Goal: Task Accomplishment & Management: Manage account settings

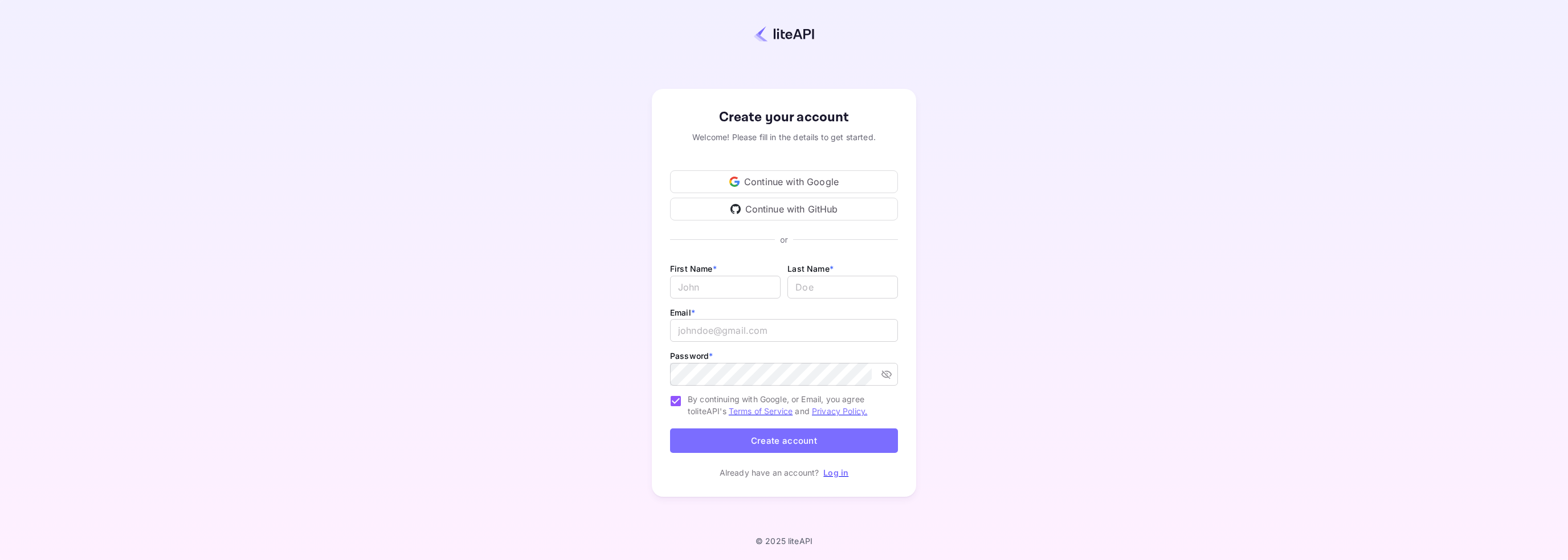
click at [765, 177] on div "Continue with Google" at bounding box center [784, 182] width 228 height 23
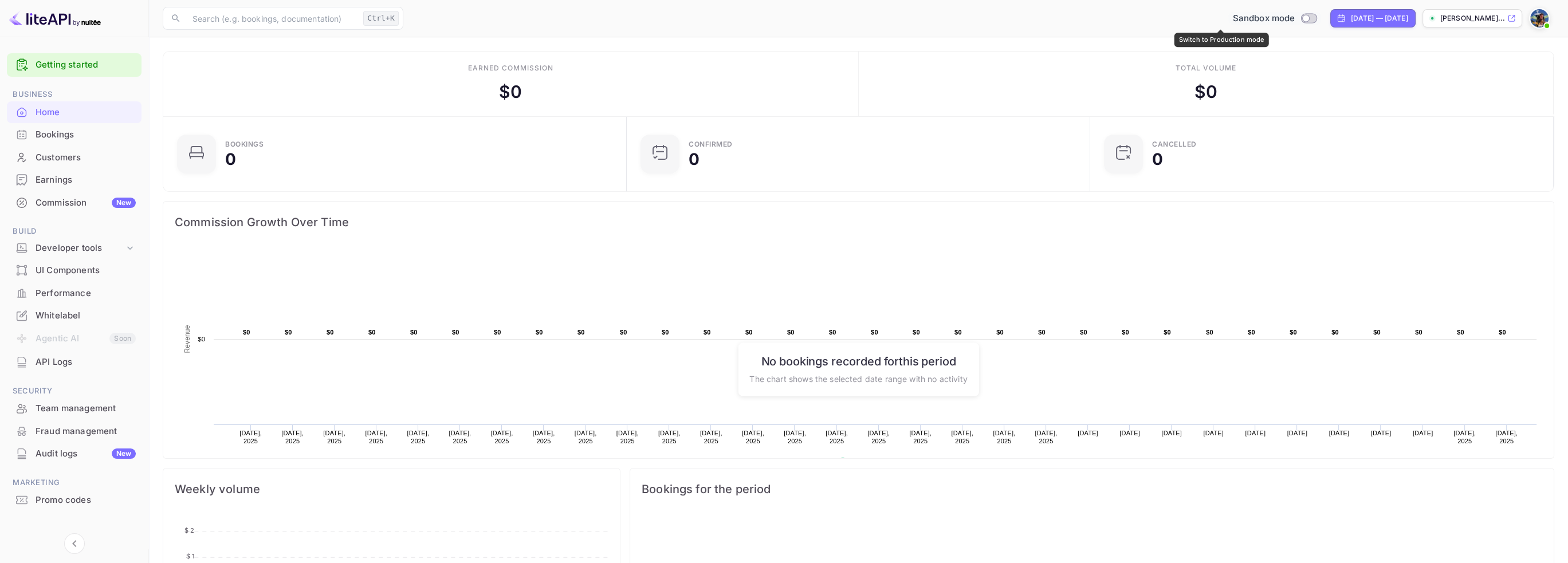
click at [1295, 16] on input "Switch to Production mode" at bounding box center [1306, 18] width 23 height 8
checkbox input "false"
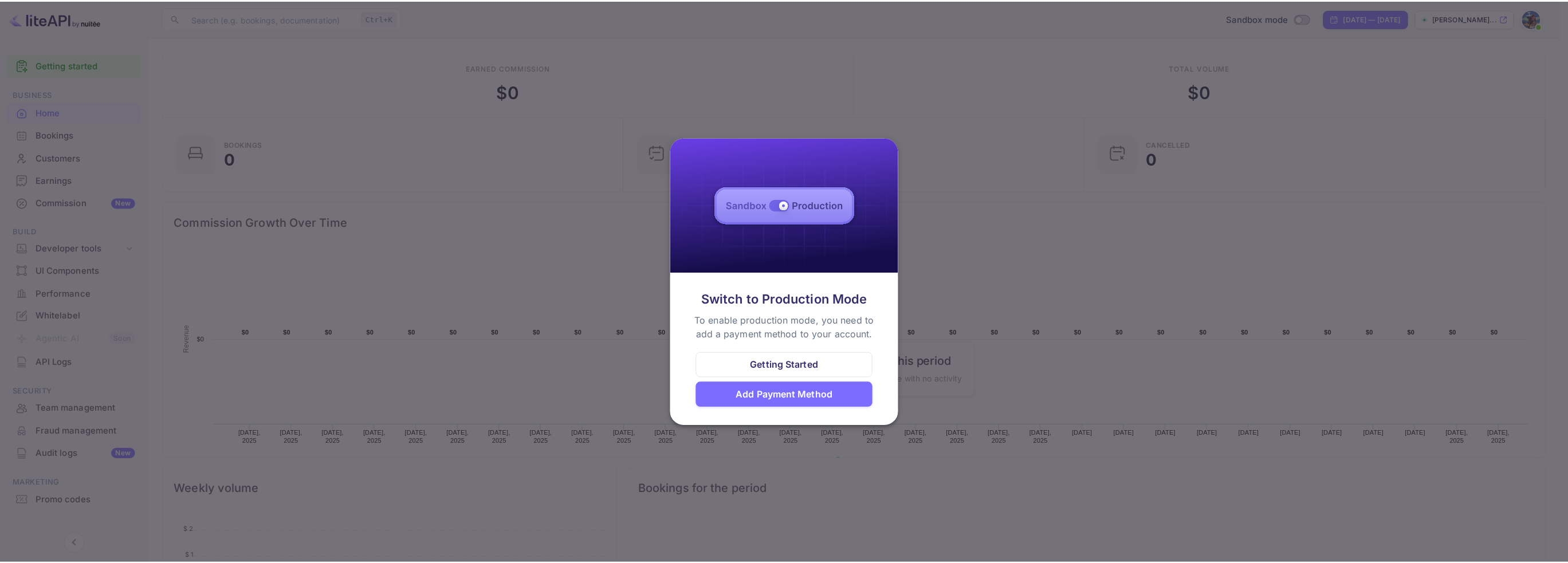
scroll to position [9, 9]
